Goal: Information Seeking & Learning: Find specific page/section

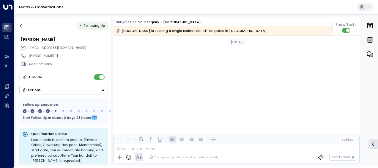
scroll to position [576, 0]
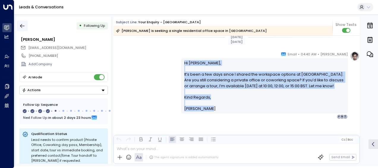
click at [23, 25] on icon "button" at bounding box center [22, 26] width 6 height 6
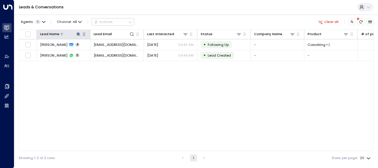
click at [79, 34] on icon at bounding box center [78, 34] width 5 height 5
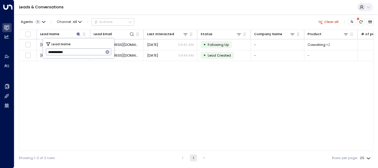
drag, startPoint x: 47, startPoint y: 51, endPoint x: 80, endPoint y: 51, distance: 33.0
click at [80, 51] on input "**********" at bounding box center [75, 52] width 58 height 10
type input "****"
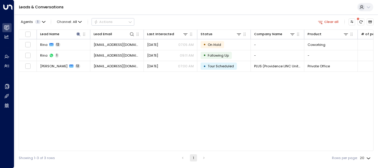
click at [142, 88] on div "Lead Name Lead Email Last Interacted Status Company Name Product # of people AI…" at bounding box center [196, 89] width 355 height 121
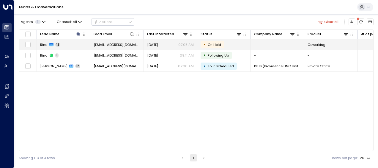
click at [114, 43] on span "[EMAIL_ADDRESS][DOMAIN_NAME]" at bounding box center [117, 44] width 47 height 5
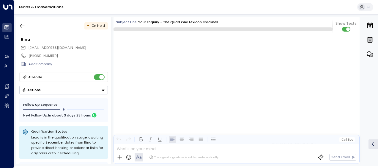
scroll to position [2773, 0]
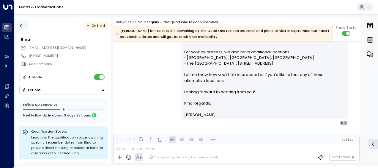
click at [23, 25] on icon "button" at bounding box center [22, 26] width 6 height 6
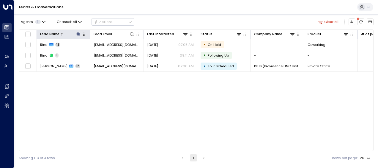
click at [77, 33] on icon at bounding box center [78, 34] width 5 height 5
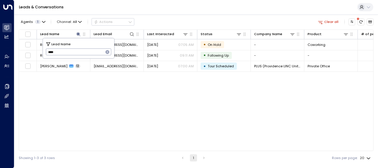
drag, startPoint x: 47, startPoint y: 53, endPoint x: 66, endPoint y: 54, distance: 19.1
click at [66, 54] on input "****" at bounding box center [75, 52] width 58 height 10
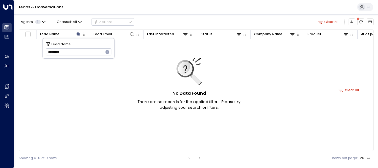
type input "*********"
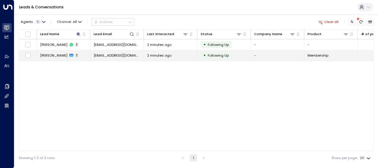
click at [124, 54] on span "[EMAIL_ADDRESS][DOMAIN_NAME]" at bounding box center [117, 55] width 47 height 5
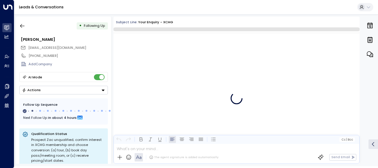
scroll to position [250, 0]
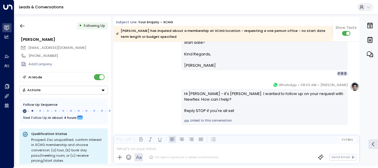
click at [153, 83] on div "[PERSON_NAME] • 08:03 AM • WhatsApp Hi [PERSON_NAME] - it's [PERSON_NAME]. I wa…" at bounding box center [237, 103] width 246 height 43
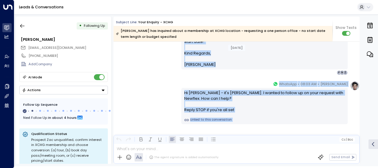
scroll to position [259, 0]
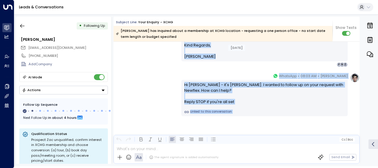
drag, startPoint x: 183, startPoint y: 71, endPoint x: 208, endPoint y: 166, distance: 98.2
click at [208, 166] on html "Overview Leads & Conversations Leads & Conversations Analytics Analytics Agents…" at bounding box center [189, 83] width 378 height 166
copy div "Lo Ips, Dolor sit ame cons adipisci el se DOEI temporinci ut 00 Laboreetdol. Ma…"
click at [21, 24] on icon "button" at bounding box center [22, 26] width 6 height 6
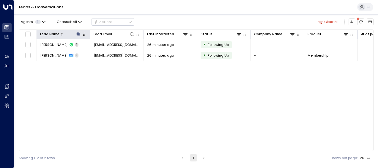
click at [77, 33] on icon at bounding box center [78, 34] width 5 height 5
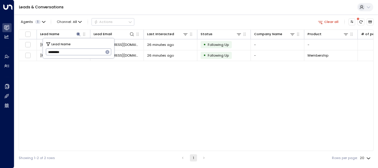
drag, startPoint x: 47, startPoint y: 52, endPoint x: 87, endPoint y: 54, distance: 39.3
click at [87, 54] on input "*********" at bounding box center [75, 52] width 58 height 10
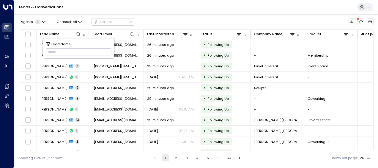
type input "**********"
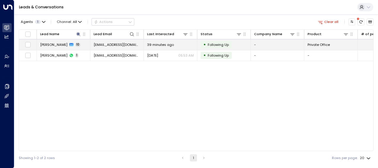
click at [162, 44] on span "39 minutes ago" at bounding box center [160, 44] width 27 height 5
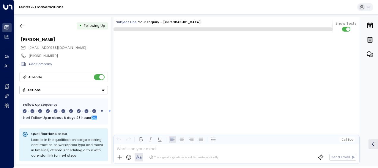
scroll to position [2506, 0]
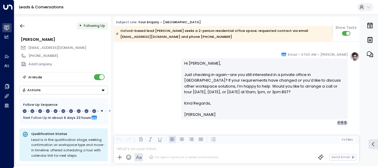
click at [158, 75] on div "[PERSON_NAME] • 07:50 AM • Email Hi [PERSON_NAME], Just checking in again—are y…" at bounding box center [237, 87] width 246 height 73
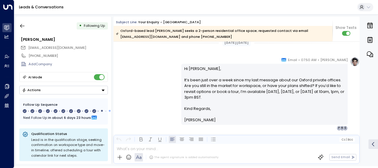
scroll to position [1670, 0]
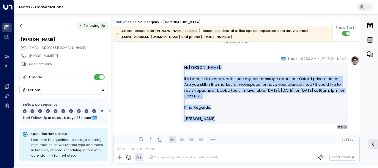
drag, startPoint x: 183, startPoint y: 65, endPoint x: 212, endPoint y: 120, distance: 61.8
click at [212, 120] on div "Hi [PERSON_NAME], It’s been just over a week since my last message about our Ox…" at bounding box center [264, 93] width 161 height 57
drag, startPoint x: 212, startPoint y: 120, endPoint x: 190, endPoint y: 114, distance: 23.1
copy div "Hi [PERSON_NAME], It’s been just over a week since my last message about our Ox…"
click at [155, 94] on div "[PERSON_NAME] • 07:50 AM • Email Hi [PERSON_NAME], It’s been just over a week s…" at bounding box center [237, 92] width 246 height 73
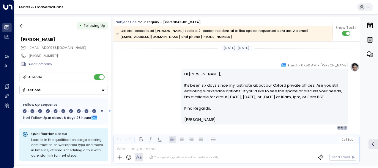
scroll to position [1765, 0]
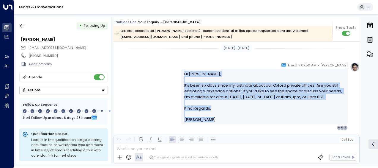
drag, startPoint x: 183, startPoint y: 73, endPoint x: 210, endPoint y: 120, distance: 54.8
click at [210, 120] on div "Hi [PERSON_NAME], It’s been six days since my last note about our Oxford privat…" at bounding box center [264, 96] width 161 height 51
drag, startPoint x: 210, startPoint y: 120, endPoint x: 200, endPoint y: 109, distance: 14.6
copy div "Hi [PERSON_NAME], It’s been six days since my last note about our Oxford privat…"
click at [143, 92] on div "[PERSON_NAME] • 07:50 AM • Email Hi [PERSON_NAME], It’s been six days since my …" at bounding box center [237, 96] width 246 height 68
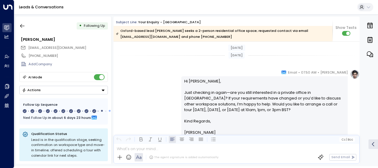
scroll to position [1872, 0]
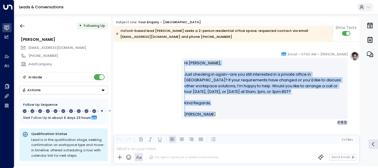
drag, startPoint x: 184, startPoint y: 61, endPoint x: 212, endPoint y: 118, distance: 64.3
click at [212, 118] on div "Hi [PERSON_NAME], Just checking in again—are you still interested in a private …" at bounding box center [264, 88] width 167 height 61
drag, startPoint x: 212, startPoint y: 118, endPoint x: 193, endPoint y: 91, distance: 33.0
copy div "Hi [PERSON_NAME], Just checking in again—are you still interested in a private …"
click at [21, 26] on icon "button" at bounding box center [22, 26] width 4 height 4
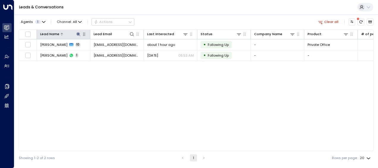
click at [79, 32] on icon at bounding box center [78, 34] width 5 height 5
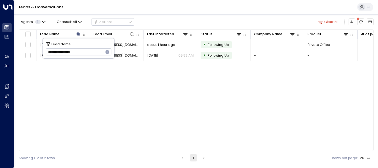
drag, startPoint x: 49, startPoint y: 52, endPoint x: 100, endPoint y: 47, distance: 51.4
click at [100, 47] on input "**********" at bounding box center [75, 52] width 58 height 10
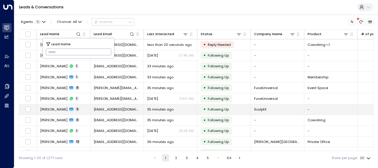
type input "**********"
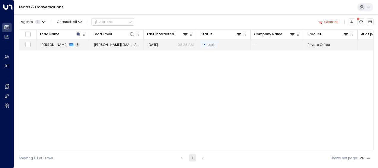
click at [123, 43] on span "[PERSON_NAME][EMAIL_ADDRESS][DOMAIN_NAME]" at bounding box center [117, 44] width 47 height 5
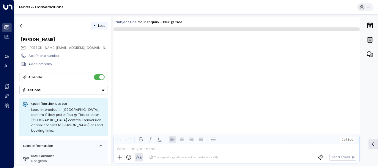
scroll to position [1217, 0]
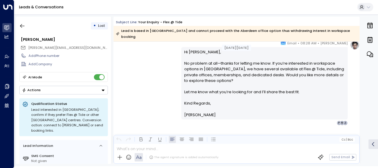
click at [135, 62] on div "[PERSON_NAME] • 08:28 AM • Email Hi [PERSON_NAME], No problem at all—thanks for…" at bounding box center [237, 82] width 246 height 85
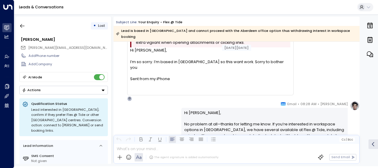
scroll to position [1070, 0]
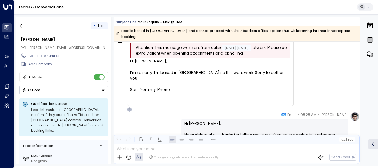
click at [142, 112] on div "[PERSON_NAME] • 08:28 AM • Email Hi [PERSON_NAME], No problem at all—thanks for…" at bounding box center [237, 154] width 246 height 85
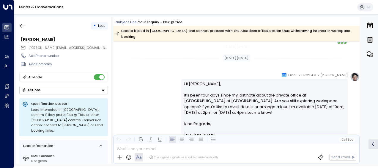
scroll to position [744, 0]
click at [135, 78] on div "[PERSON_NAME] • 07:35 AM • Email Hi [PERSON_NAME], It’s been four days since my…" at bounding box center [237, 109] width 246 height 73
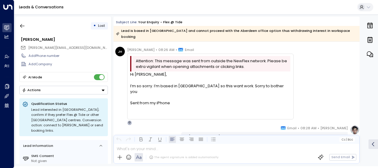
scroll to position [851, 0]
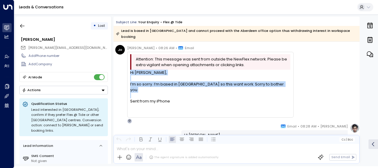
drag, startPoint x: 130, startPoint y: 67, endPoint x: 166, endPoint y: 82, distance: 38.9
click at [166, 82] on div "Hi [PERSON_NAME], I’m so sorry. I’m based in [GEOGRAPHIC_DATA] so this want wor…" at bounding box center [210, 93] width 160 height 46
drag, startPoint x: 166, startPoint y: 82, endPoint x: 155, endPoint y: 78, distance: 11.5
copy div "Hi [PERSON_NAME], I’m so sorry. I’m based in [GEOGRAPHIC_DATA] so this want wor…"
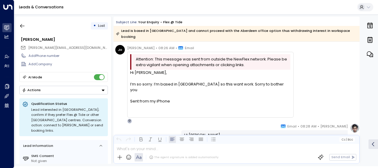
click at [117, 104] on div "[PERSON_NAME] • 08:26 AM • Email Attention: This message was sent from outside …" at bounding box center [204, 84] width 178 height 78
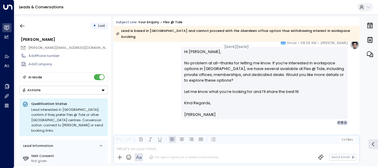
scroll to position [937, 0]
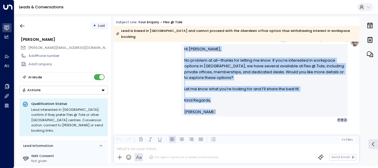
drag, startPoint x: 183, startPoint y: 42, endPoint x: 212, endPoint y: 105, distance: 69.1
click at [212, 105] on div "Hi [PERSON_NAME], No problem at all—thanks for letting me know. If you’re inter…" at bounding box center [264, 80] width 161 height 68
drag, startPoint x: 212, startPoint y: 105, endPoint x: 187, endPoint y: 70, distance: 42.3
copy div "Hi [PERSON_NAME], No problem at all—thanks for letting me know. If you’re inter…"
click at [144, 97] on div "[PERSON_NAME] • 08:28 AM • Email Hi [PERSON_NAME], No problem at all—thanks for…" at bounding box center [237, 79] width 246 height 85
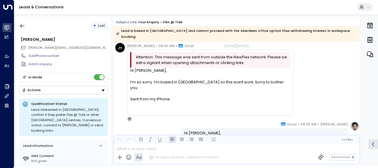
scroll to position [842, 0]
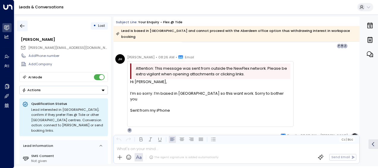
click at [22, 27] on icon "button" at bounding box center [22, 26] width 6 height 6
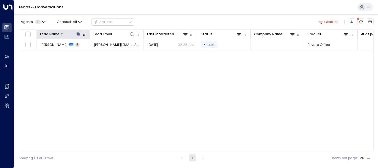
click at [78, 34] on icon at bounding box center [78, 34] width 4 height 4
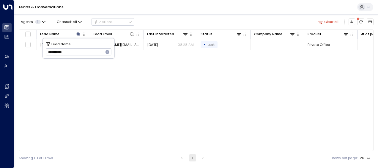
drag, startPoint x: 46, startPoint y: 53, endPoint x: 81, endPoint y: 52, distance: 34.8
click at [81, 52] on input "**********" at bounding box center [75, 52] width 58 height 10
type input "*****"
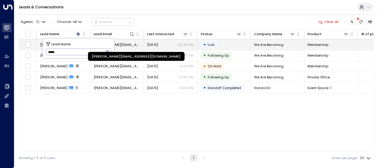
click at [130, 43] on span "[PERSON_NAME][EMAIL_ADDRESS][DOMAIN_NAME]" at bounding box center [117, 44] width 47 height 5
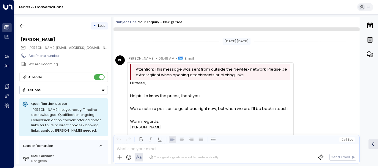
scroll to position [315, 0]
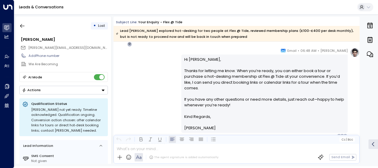
click at [145, 74] on div "[PERSON_NAME] • 06:48 AM • Email Hi [PERSON_NAME], Thanks for letting me know. …" at bounding box center [237, 93] width 246 height 91
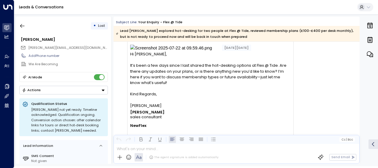
scroll to position [89, 0]
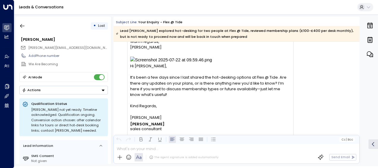
click at [112, 77] on div "• Lost [PERSON_NAME] [PERSON_NAME][EMAIL_ADDRESS][DOMAIN_NAME] Add Phone number…" at bounding box center [197, 90] width 362 height 147
click at [119, 77] on div "RF [PERSON_NAME] • 06:46 AM • Email Attention: This message was sent from outsi…" at bounding box center [204, 123] width 178 height 297
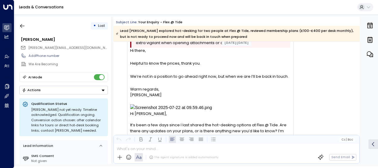
scroll to position [29, 0]
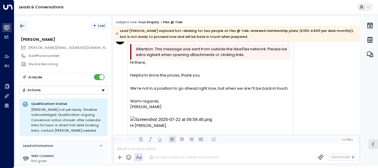
click at [22, 25] on icon "button" at bounding box center [22, 26] width 6 height 6
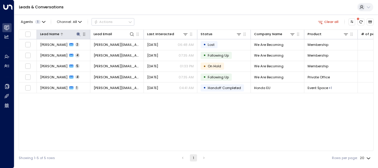
click at [78, 33] on icon at bounding box center [78, 34] width 4 height 4
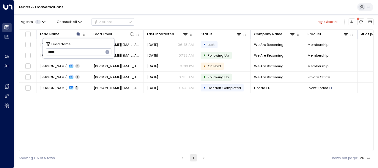
drag, startPoint x: 47, startPoint y: 52, endPoint x: 67, endPoint y: 53, distance: 20.5
click at [67, 53] on input "*****" at bounding box center [75, 52] width 58 height 10
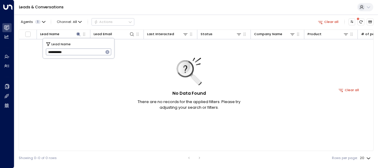
type input "**********"
drag, startPoint x: 47, startPoint y: 51, endPoint x: 85, endPoint y: 46, distance: 38.7
click at [85, 46] on div "**********" at bounding box center [78, 48] width 71 height 20
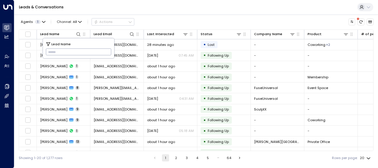
type input "**********"
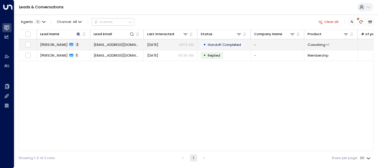
click at [128, 44] on span "[EMAIL_ADDRESS][DOMAIN_NAME]" at bounding box center [117, 44] width 47 height 5
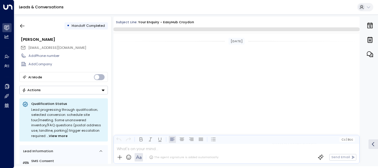
scroll to position [198, 0]
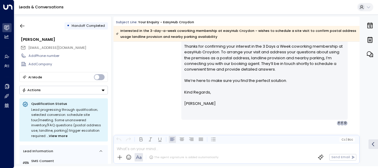
click at [151, 63] on div "[PERSON_NAME] • 08:13 AM • Email Hi [PERSON_NAME], Thanks for confirming your i…" at bounding box center [237, 74] width 246 height 102
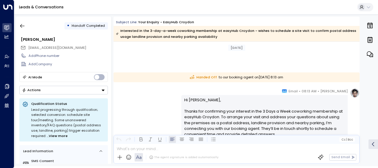
scroll to position [207, 0]
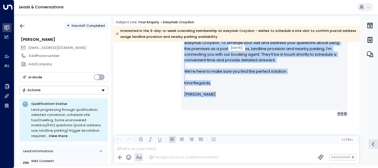
drag, startPoint x: 130, startPoint y: 91, endPoint x: 236, endPoint y: 101, distance: 105.8
drag, startPoint x: 185, startPoint y: 54, endPoint x: 178, endPoint y: 49, distance: 8.3
copy div "Handed Off to our booking agent [DATE][DATE] 8:13 am [PERSON_NAME] • 08:13 AM •…"
click at [24, 26] on icon "button" at bounding box center [22, 26] width 4 height 4
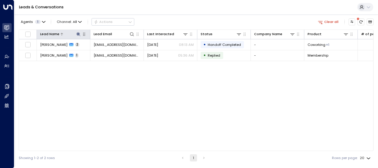
click at [79, 35] on icon at bounding box center [78, 34] width 5 height 5
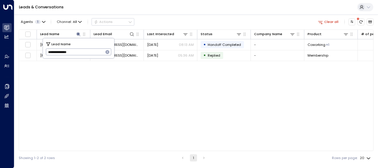
drag, startPoint x: 47, startPoint y: 51, endPoint x: 98, endPoint y: 50, distance: 50.6
click at [98, 50] on input "**********" at bounding box center [75, 52] width 58 height 10
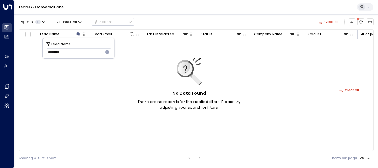
type input "*********"
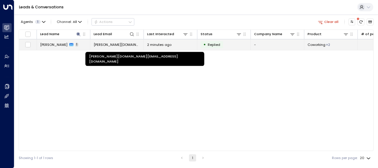
click at [130, 44] on span "[PERSON_NAME][DOMAIN_NAME][EMAIL_ADDRESS][DOMAIN_NAME]" at bounding box center [117, 44] width 47 height 5
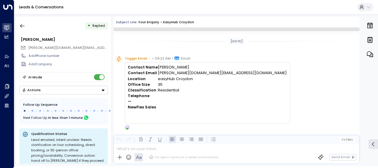
scroll to position [150, 0]
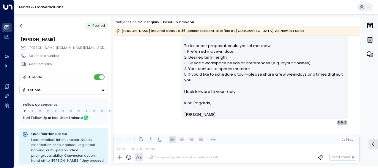
click at [145, 64] on div "[PERSON_NAME] • 09:24 AM • Email Hi [PERSON_NAME], Thank you for your interest …" at bounding box center [237, 56] width 246 height 136
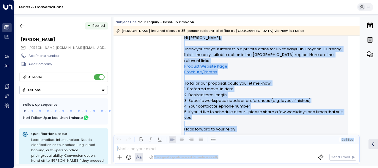
scroll to position [153, 0]
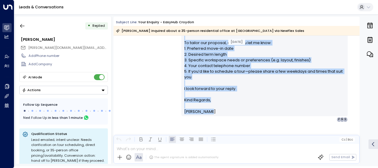
drag, startPoint x: 183, startPoint y: 70, endPoint x: 227, endPoint y: 108, distance: 58.0
click at [227, 108] on div "Hi [PERSON_NAME], Thank you for your interest in a private office for 35 at [GE…" at bounding box center [264, 54] width 161 height 120
drag, startPoint x: 227, startPoint y: 108, endPoint x: 195, endPoint y: 63, distance: 54.6
copy div "Hi [PERSON_NAME], Thank you for your interest in a private office for 35 at [GE…"
click at [23, 26] on icon "button" at bounding box center [22, 26] width 4 height 4
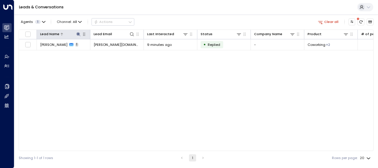
click at [78, 33] on icon at bounding box center [78, 34] width 4 height 4
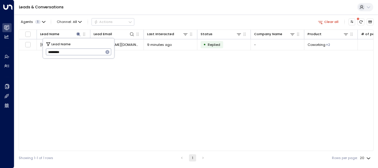
drag, startPoint x: 48, startPoint y: 52, endPoint x: 77, endPoint y: 54, distance: 29.9
click at [77, 54] on input "*********" at bounding box center [75, 52] width 58 height 10
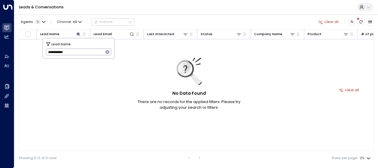
type input "**********"
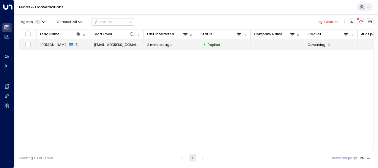
click at [129, 43] on span "[EMAIL_ADDRESS][DOMAIN_NAME]" at bounding box center [117, 44] width 47 height 5
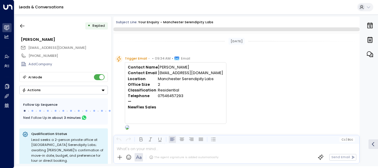
scroll to position [235, 0]
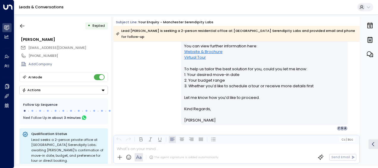
click at [149, 78] on div "[PERSON_NAME] • 09:35 AM • Email Hi [PERSON_NAME], Thank you for your interest …" at bounding box center [237, 20] width 246 height 222
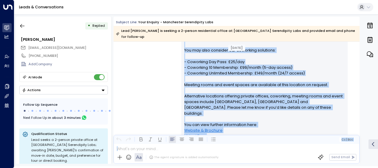
scroll to position [238, 0]
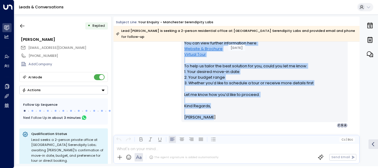
drag, startPoint x: 183, startPoint y: 55, endPoint x: 247, endPoint y: 111, distance: 85.8
click at [247, 111] on div "[PERSON_NAME] • 09:35 AM • Email Hi [PERSON_NAME], Thank you for your interest …" at bounding box center [264, 17] width 167 height 222
copy div "Lo Ipsumdol, Sitam con adi elit seddoeiu te i 5-utlabo etdolor magnaa en Admini…"
click at [22, 25] on icon "button" at bounding box center [22, 26] width 6 height 6
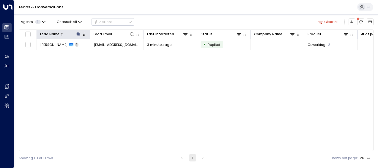
click at [79, 33] on icon at bounding box center [78, 34] width 4 height 4
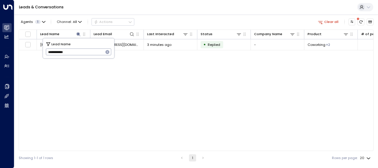
drag, startPoint x: 48, startPoint y: 52, endPoint x: 84, endPoint y: 48, distance: 36.1
click at [84, 48] on input "**********" at bounding box center [75, 52] width 58 height 10
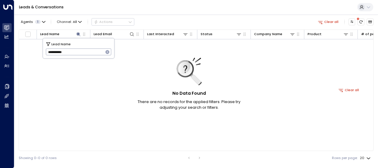
type input "**********"
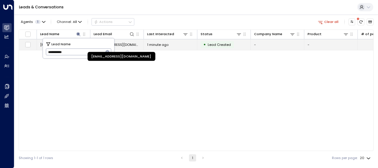
click at [124, 45] on span "[EMAIL_ADDRESS][DOMAIN_NAME]" at bounding box center [117, 44] width 47 height 5
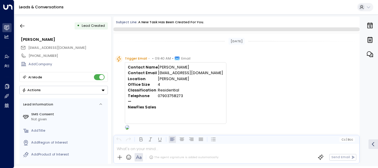
scroll to position [13, 0]
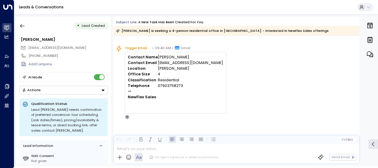
click at [239, 60] on div "Trigger Email • • 09:40 AM • Email Contact Name [PERSON_NAME] Contact Email [EM…" at bounding box center [237, 82] width 245 height 74
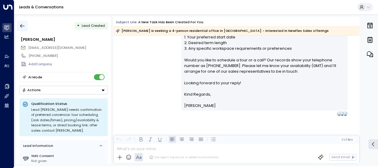
click at [20, 25] on icon "button" at bounding box center [22, 26] width 6 height 6
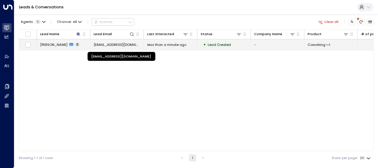
click at [120, 42] on span "[EMAIL_ADDRESS][DOMAIN_NAME]" at bounding box center [117, 44] width 47 height 5
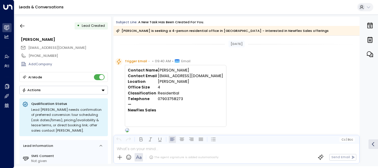
scroll to position [244, 0]
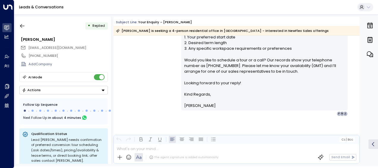
click at [168, 65] on div "[PERSON_NAME] • 09:42 AM • Email Hi [PERSON_NAME], Thank you for your interest …" at bounding box center [237, 5] width 246 height 222
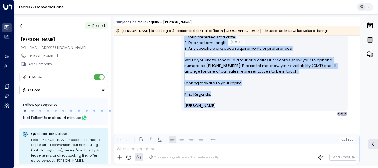
drag, startPoint x: 184, startPoint y: 59, endPoint x: 227, endPoint y: 109, distance: 65.8
click at [227, 109] on div "Hi [PERSON_NAME], Thank you for your interest in private offices at [GEOGRAPHIC…" at bounding box center [264, 5] width 167 height 209
drag, startPoint x: 227, startPoint y: 109, endPoint x: 195, endPoint y: 63, distance: 56.3
copy div "Lo Ipsu, Dolor sit ame cons adipisci el seddoei tempori ut Laboreetdo, 17-12 Ma…"
click at [23, 27] on icon "button" at bounding box center [22, 26] width 6 height 6
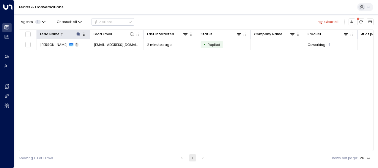
click at [78, 33] on icon at bounding box center [78, 34] width 5 height 5
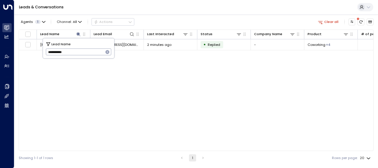
drag, startPoint x: 47, startPoint y: 51, endPoint x: 93, endPoint y: 45, distance: 45.7
click at [93, 45] on div "**********" at bounding box center [78, 48] width 71 height 20
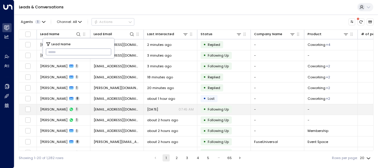
type input "**********"
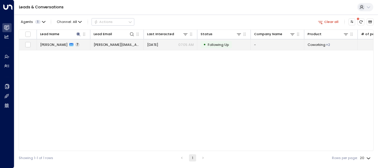
click at [123, 45] on span "[PERSON_NAME][EMAIL_ADDRESS][DOMAIN_NAME]" at bounding box center [117, 44] width 47 height 5
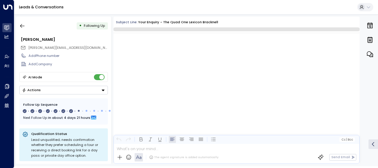
scroll to position [1533, 0]
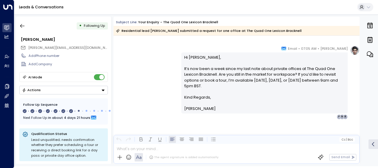
click at [160, 73] on div "[PERSON_NAME] • 07:05 AM • Email Hi [PERSON_NAME], It’s now been a week since m…" at bounding box center [237, 82] width 246 height 73
click at [158, 58] on div "[PERSON_NAME] • 07:05 AM • Email Hi [PERSON_NAME], It’s now been a week since m…" at bounding box center [237, 82] width 246 height 73
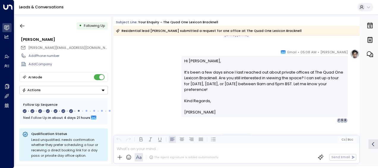
scroll to position [457, 0]
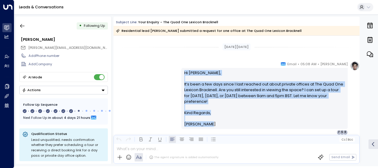
drag, startPoint x: 183, startPoint y: 72, endPoint x: 218, endPoint y: 124, distance: 62.6
click at [218, 124] on div "Hi [PERSON_NAME], It’s been a few days since I last reached out about private o…" at bounding box center [264, 98] width 161 height 57
drag, startPoint x: 218, startPoint y: 124, endPoint x: 190, endPoint y: 95, distance: 39.6
click at [136, 76] on div "[PERSON_NAME] • 05:08 AM • Email Hi [PERSON_NAME], It’s been a few days since I…" at bounding box center [237, 97] width 246 height 73
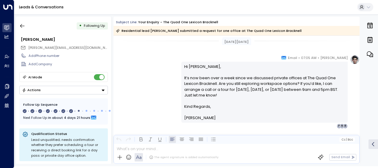
scroll to position [576, 0]
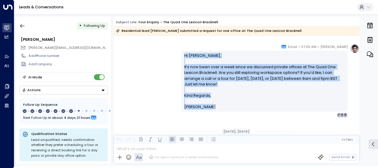
drag, startPoint x: 183, startPoint y: 54, endPoint x: 212, endPoint y: 108, distance: 61.8
click at [212, 108] on div "Hi [PERSON_NAME], It’s now been over a week since we discussed private offices …" at bounding box center [264, 81] width 161 height 57
drag, startPoint x: 212, startPoint y: 108, endPoint x: 190, endPoint y: 91, distance: 28.0
click at [135, 68] on div "[PERSON_NAME] • 07:05 AM • Email Hi [PERSON_NAME], It’s now been over a week si…" at bounding box center [237, 80] width 246 height 73
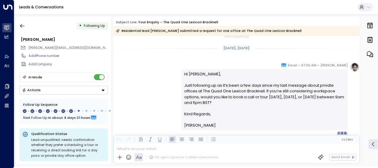
scroll to position [671, 0]
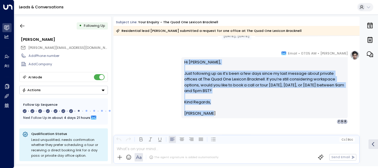
drag, startPoint x: 183, startPoint y: 61, endPoint x: 219, endPoint y: 120, distance: 69.9
click at [219, 120] on div "[PERSON_NAME] • 07:05 AM • Email Hi [PERSON_NAME], Just following up as it’s be…" at bounding box center [264, 86] width 167 height 73
drag, startPoint x: 219, startPoint y: 120, endPoint x: 190, endPoint y: 83, distance: 47.2
click at [21, 24] on icon "button" at bounding box center [22, 26] width 6 height 6
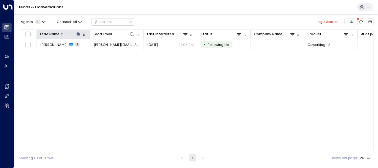
click at [78, 31] on button at bounding box center [79, 34] width 6 height 6
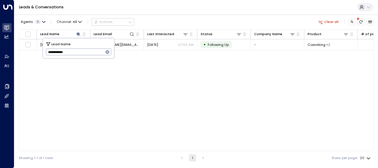
drag, startPoint x: 47, startPoint y: 52, endPoint x: 85, endPoint y: 52, distance: 38.4
click at [85, 52] on input "**********" at bounding box center [75, 52] width 58 height 10
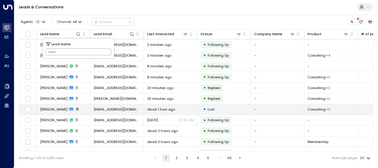
type input "**********"
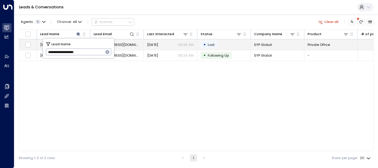
click at [121, 43] on span "[EMAIL_ADDRESS][DOMAIN_NAME]" at bounding box center [117, 44] width 47 height 5
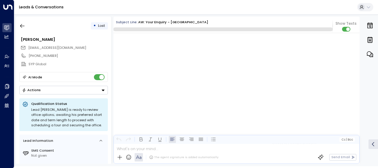
scroll to position [810, 0]
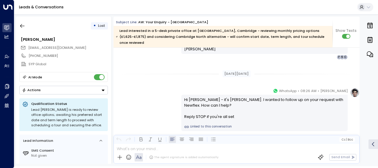
click at [155, 90] on div "[PERSON_NAME] • 08:26 AM • WhatsApp Hi [PERSON_NAME] - it's [PERSON_NAME]. I wa…" at bounding box center [237, 109] width 246 height 43
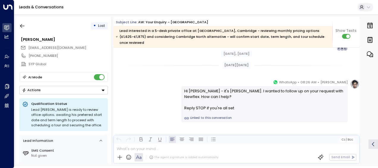
scroll to position [814, 0]
click at [23, 25] on icon "button" at bounding box center [22, 26] width 6 height 6
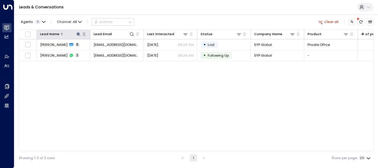
click at [78, 33] on icon at bounding box center [78, 34] width 4 height 4
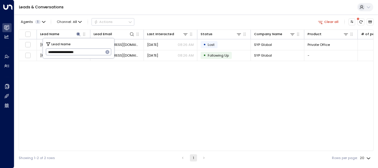
drag, startPoint x: 48, startPoint y: 53, endPoint x: 93, endPoint y: 55, distance: 45.6
click at [93, 55] on input "**********" at bounding box center [75, 52] width 58 height 10
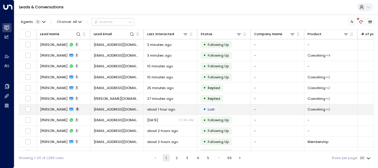
click at [71, 109] on td "Kass Oso 8" at bounding box center [64, 109] width 54 height 10
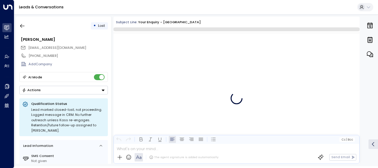
scroll to position [1559, 0]
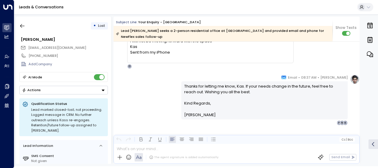
click at [145, 93] on div "[PERSON_NAME] • 08:37 AM • Email Thanks for letting me know, Kas. If your needs…" at bounding box center [237, 99] width 246 height 51
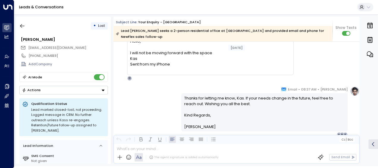
scroll to position [1536, 0]
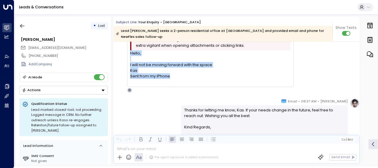
drag, startPoint x: 131, startPoint y: 53, endPoint x: 196, endPoint y: 75, distance: 68.8
click at [196, 75] on div "Hello, I will not be moving forward with the space Kas Sent from my iPhone" at bounding box center [210, 67] width 160 height 34
drag, startPoint x: 196, startPoint y: 75, endPoint x: 151, endPoint y: 65, distance: 46.9
click at [23, 27] on icon "button" at bounding box center [22, 26] width 6 height 6
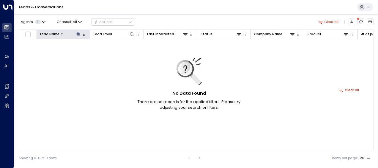
click at [78, 33] on icon at bounding box center [78, 34] width 4 height 4
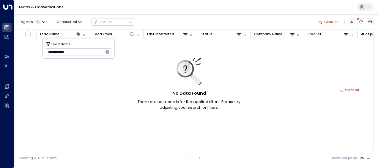
drag, startPoint x: 47, startPoint y: 53, endPoint x: 83, endPoint y: 56, distance: 36.1
click at [83, 56] on input "**********" at bounding box center [75, 52] width 58 height 10
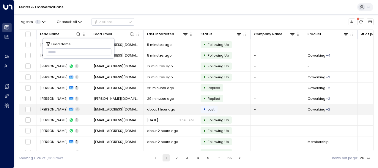
type input "**********"
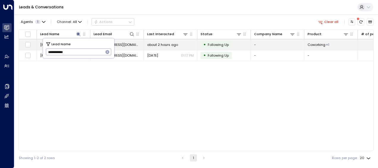
click at [161, 44] on span "about 2 hours ago" at bounding box center [162, 44] width 31 height 5
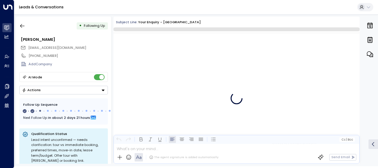
scroll to position [346, 0]
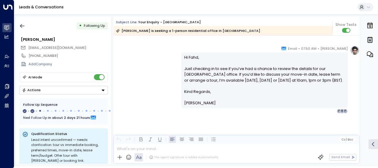
click at [166, 71] on div "[PERSON_NAME] • 07:50 AM • Email Hi Fahd, Just checking in to see if you’ve had…" at bounding box center [237, 80] width 246 height 68
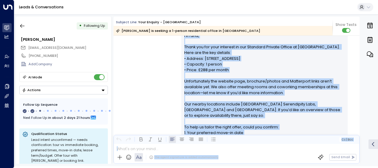
scroll to position [143, 0]
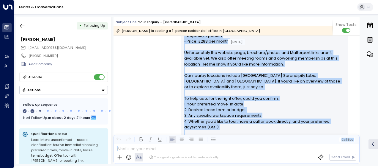
drag, startPoint x: 183, startPoint y: 64, endPoint x: 217, endPoint y: 152, distance: 94.1
click at [217, 152] on div "Subject Line: Your enquiry - [GEOGRAPHIC_DATA] [PERSON_NAME] is seeking a 1-per…" at bounding box center [237, 90] width 246 height 147
drag, startPoint x: 217, startPoint y: 152, endPoint x: 195, endPoint y: 109, distance: 48.0
click at [146, 76] on div "[PERSON_NAME] • 01:12 PM • Email Hi Fahd, Thank you for your interest in our St…" at bounding box center [237, 83] width 246 height 176
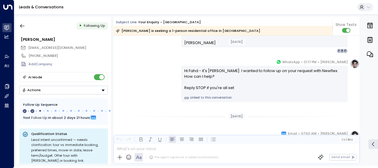
scroll to position [262, 0]
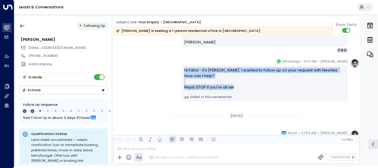
drag, startPoint x: 181, startPoint y: 67, endPoint x: 240, endPoint y: 92, distance: 63.7
click at [240, 92] on div "Hi Fahd - it's [PERSON_NAME]. I wanted to follow up on your request with Newfle…" at bounding box center [264, 83] width 167 height 36
drag, startPoint x: 240, startPoint y: 92, endPoint x: 209, endPoint y: 82, distance: 32.5
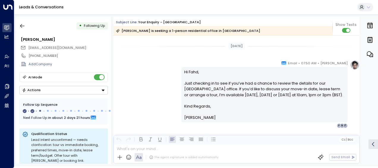
scroll to position [333, 0]
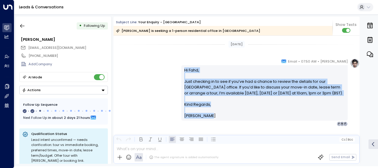
drag, startPoint x: 182, startPoint y: 68, endPoint x: 211, endPoint y: 123, distance: 62.5
click at [211, 120] on div "Hi Fahd, Just checking in to see if you’ve had a chance to review the details f…" at bounding box center [264, 92] width 167 height 55
drag, startPoint x: 211, startPoint y: 123, endPoint x: 194, endPoint y: 104, distance: 25.7
click at [23, 24] on icon "button" at bounding box center [22, 26] width 6 height 6
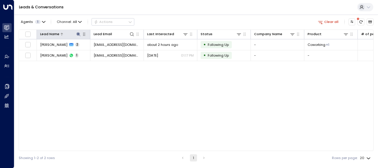
click at [78, 32] on icon at bounding box center [78, 34] width 4 height 4
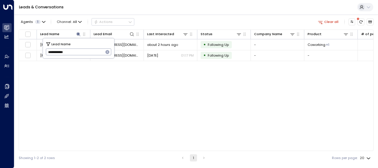
drag, startPoint x: 46, startPoint y: 52, endPoint x: 84, endPoint y: 48, distance: 38.3
click at [84, 48] on input "**********" at bounding box center [75, 52] width 58 height 10
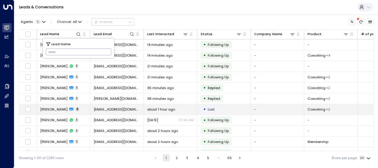
type input "**********"
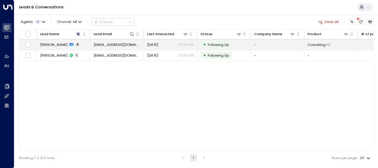
click at [131, 44] on span "[EMAIL_ADDRESS][DOMAIN_NAME]" at bounding box center [117, 44] width 47 height 5
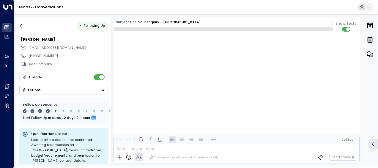
scroll to position [621, 0]
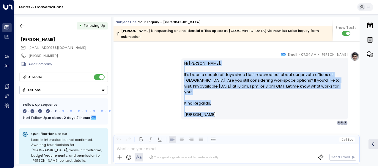
drag, startPoint x: 183, startPoint y: 62, endPoint x: 246, endPoint y: 120, distance: 85.9
click at [246, 120] on div "[PERSON_NAME] • 07:04 AM • Email Hi [PERSON_NAME], It’s been a couple of days s…" at bounding box center [264, 87] width 167 height 73
click at [24, 26] on icon "button" at bounding box center [22, 26] width 6 height 6
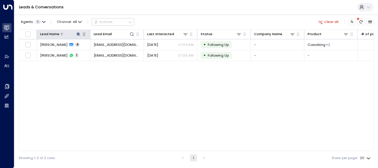
click at [78, 33] on icon at bounding box center [78, 34] width 4 height 4
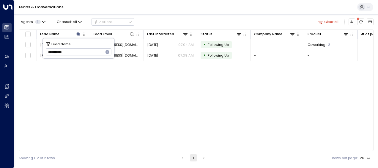
drag, startPoint x: 44, startPoint y: 53, endPoint x: 77, endPoint y: 52, distance: 33.0
click at [77, 52] on div "**********" at bounding box center [78, 48] width 71 height 20
drag, startPoint x: 46, startPoint y: 49, endPoint x: 83, endPoint y: 54, distance: 37.5
click at [83, 54] on input "**********" at bounding box center [75, 52] width 58 height 10
type input "*****"
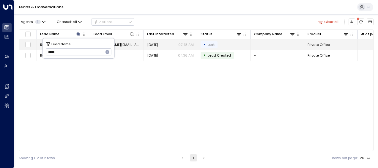
click at [149, 43] on span "[DATE]" at bounding box center [152, 44] width 11 height 5
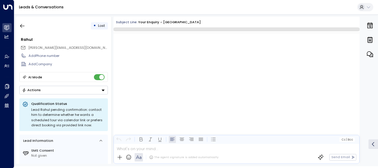
scroll to position [518, 0]
